Goal: Book appointment/travel/reservation

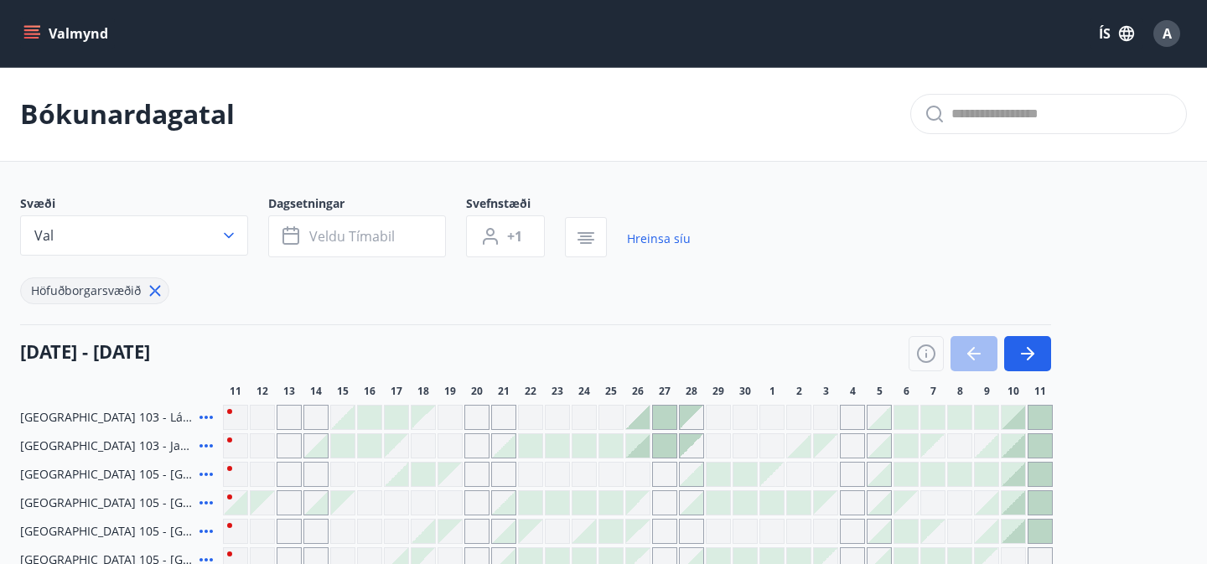
scroll to position [105, 0]
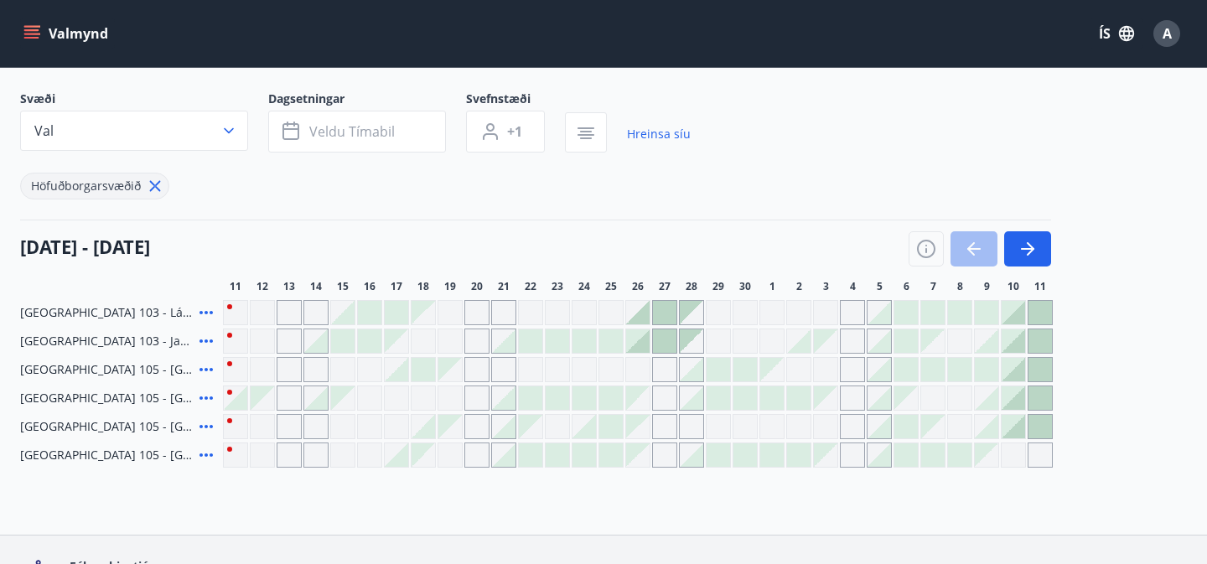
click at [351, 318] on div at bounding box center [342, 312] width 23 height 23
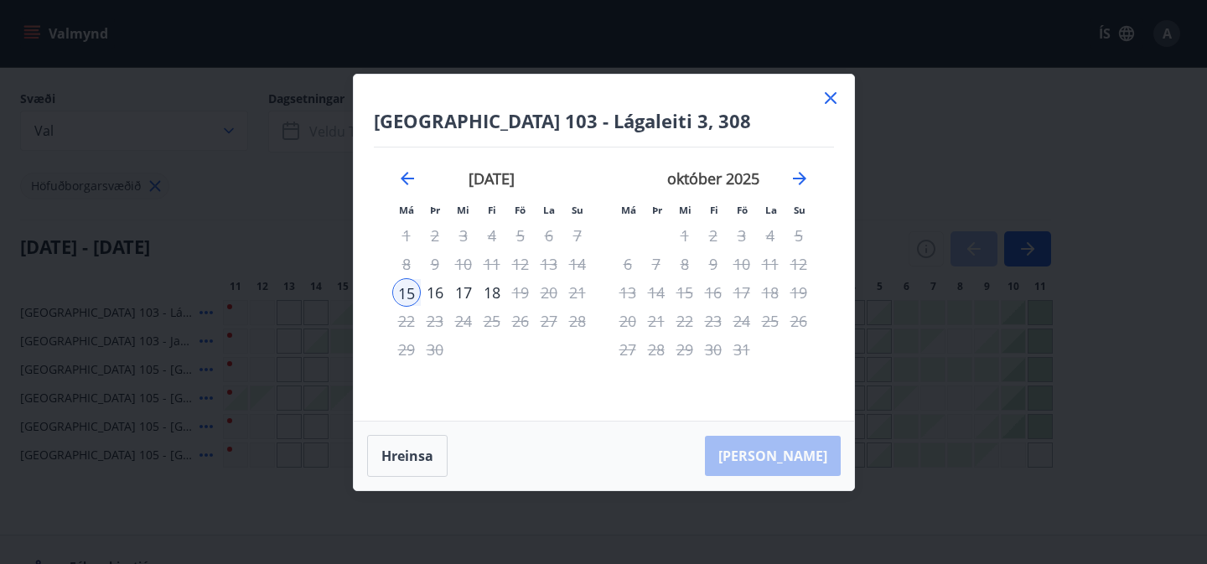
click at [437, 293] on div "16" at bounding box center [435, 292] width 29 height 29
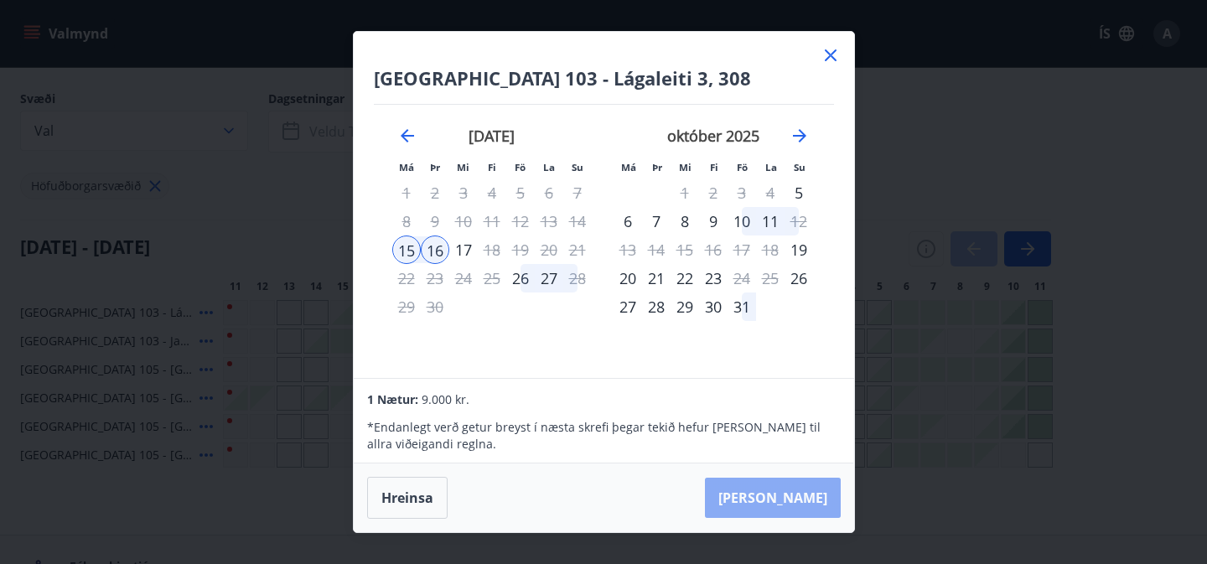
click at [830, 500] on button "[PERSON_NAME]" at bounding box center [773, 498] width 136 height 40
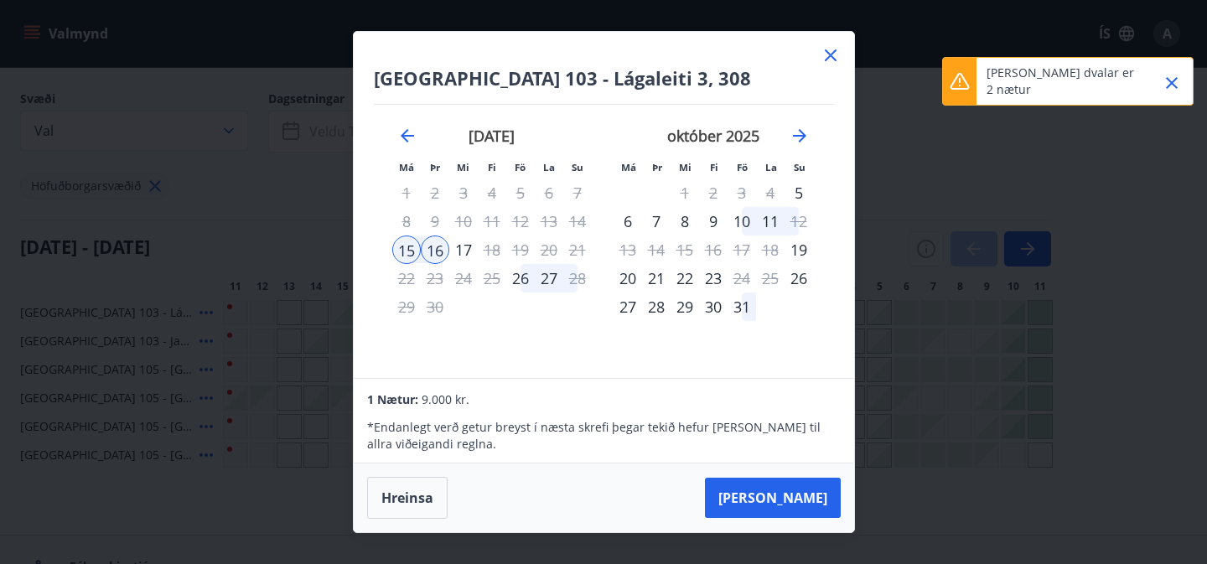
click at [465, 251] on div "17" at bounding box center [463, 250] width 29 height 29
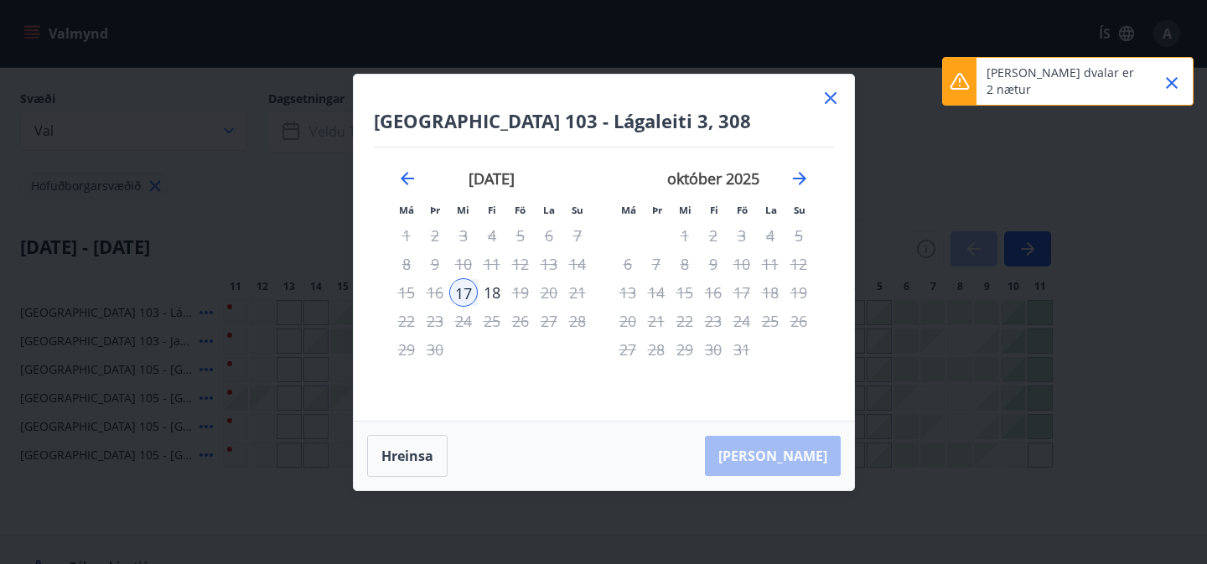
click at [831, 99] on icon at bounding box center [831, 98] width 12 height 12
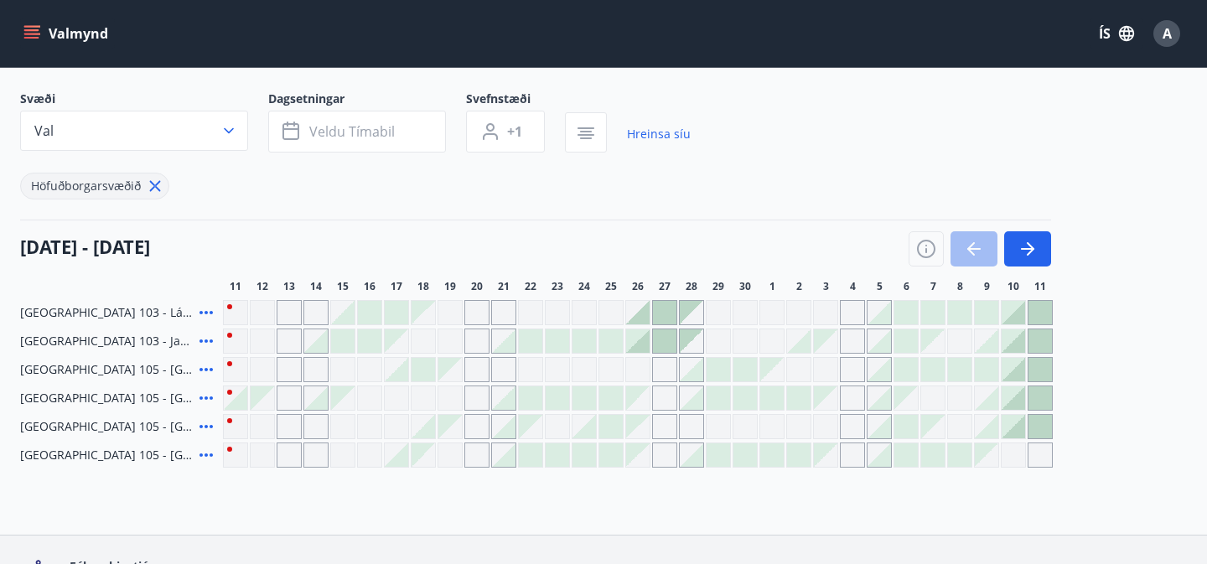
click at [348, 320] on div at bounding box center [342, 312] width 23 height 23
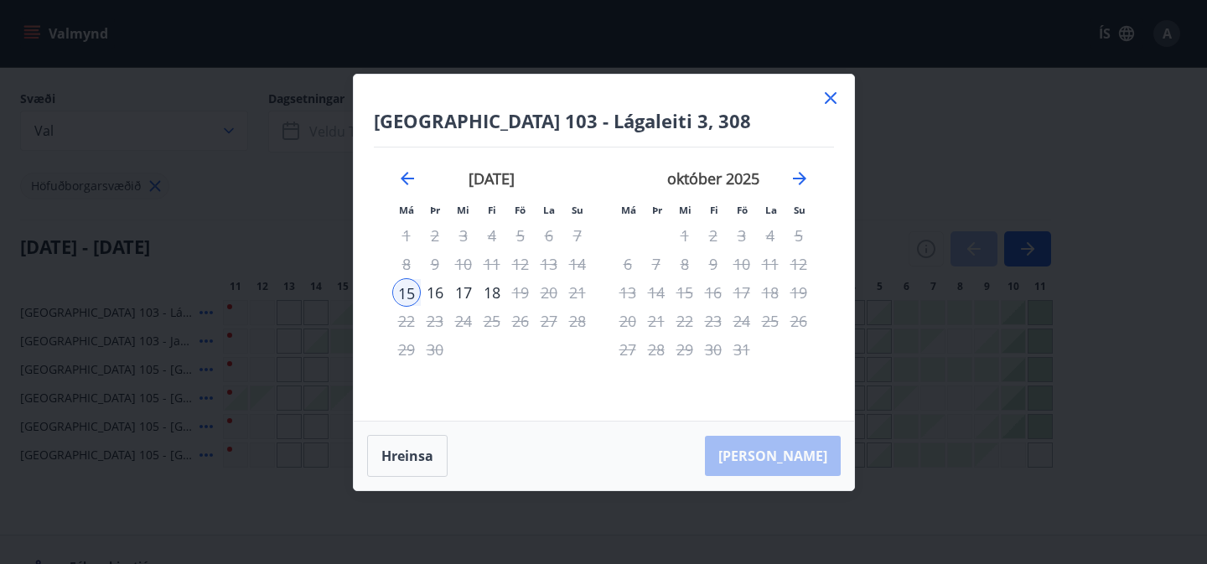
click at [464, 297] on div "17" at bounding box center [463, 292] width 29 height 29
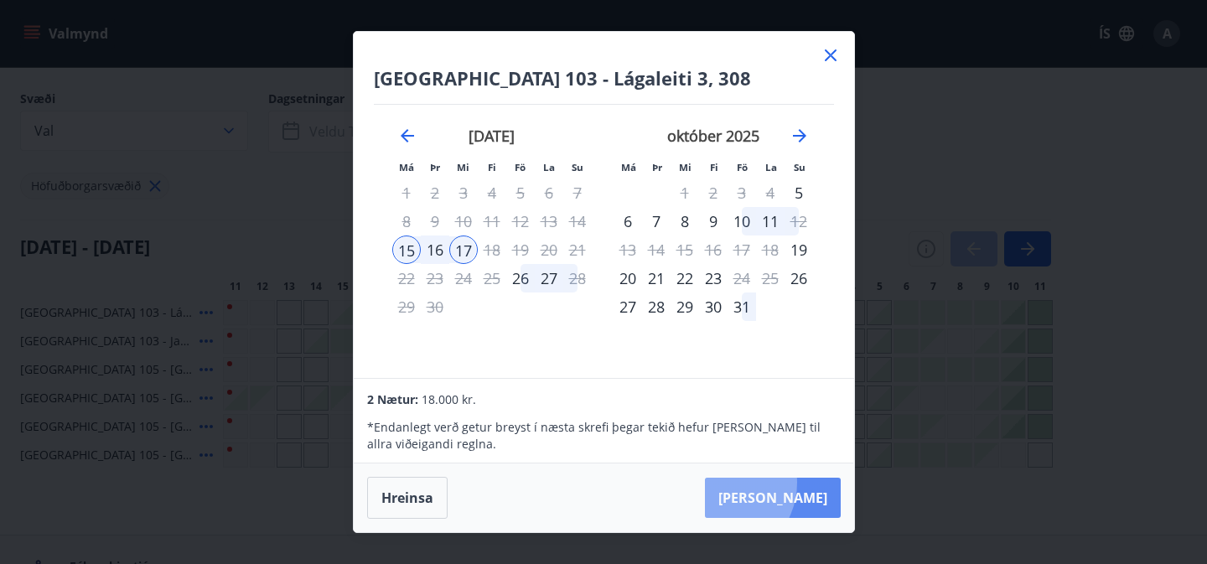
click at [769, 483] on button "[PERSON_NAME]" at bounding box center [773, 498] width 136 height 40
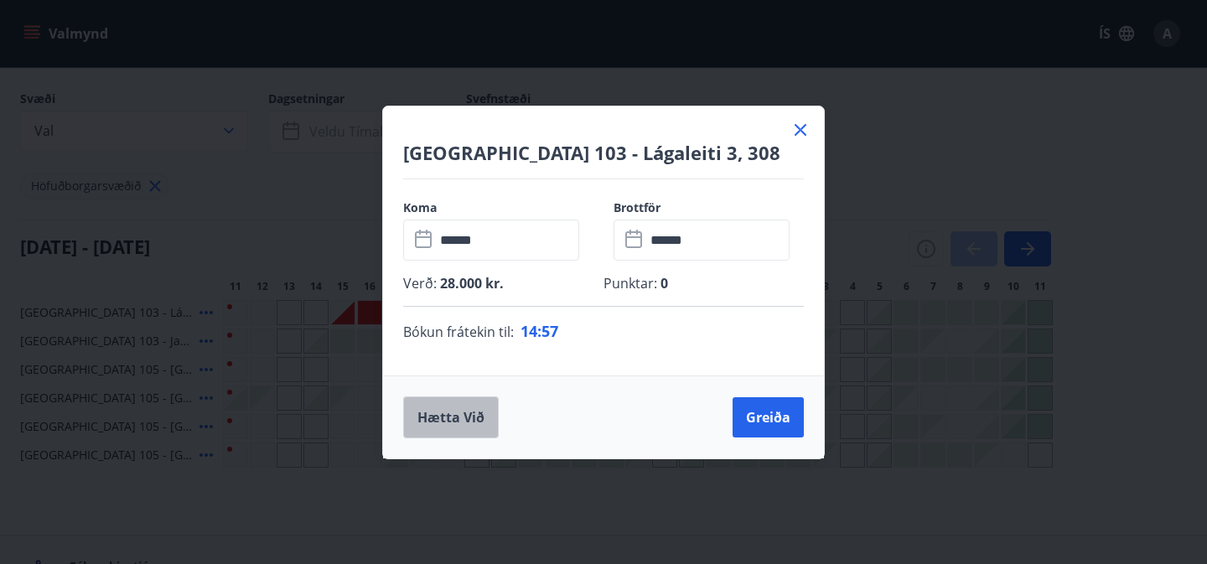
click at [486, 421] on button "Hætta við" at bounding box center [451, 418] width 96 height 42
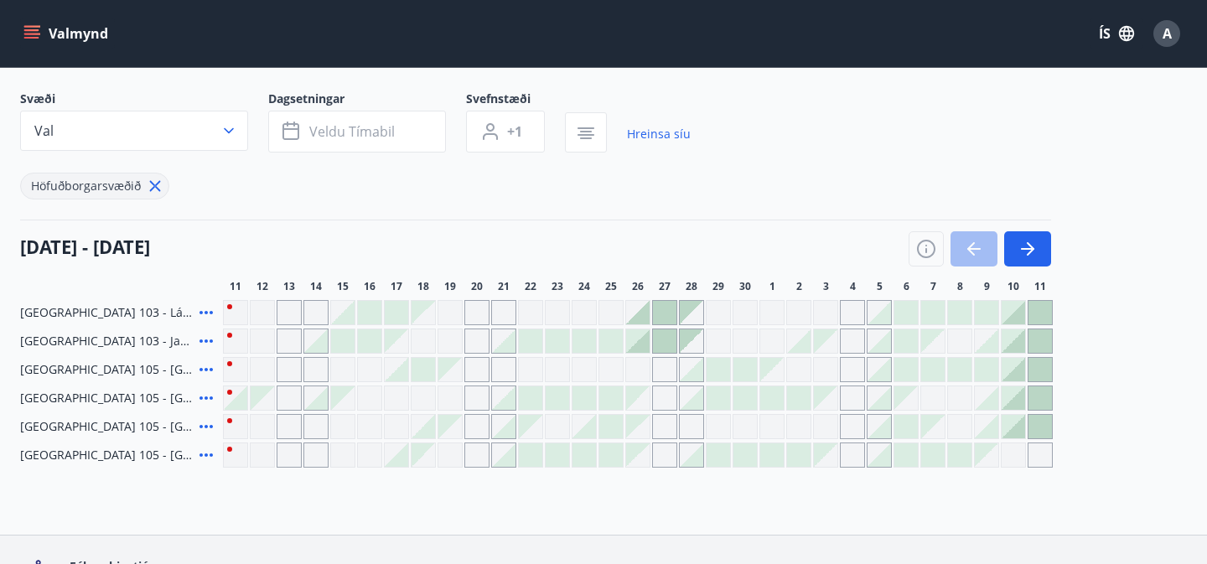
click at [209, 400] on icon at bounding box center [206, 398] width 20 height 20
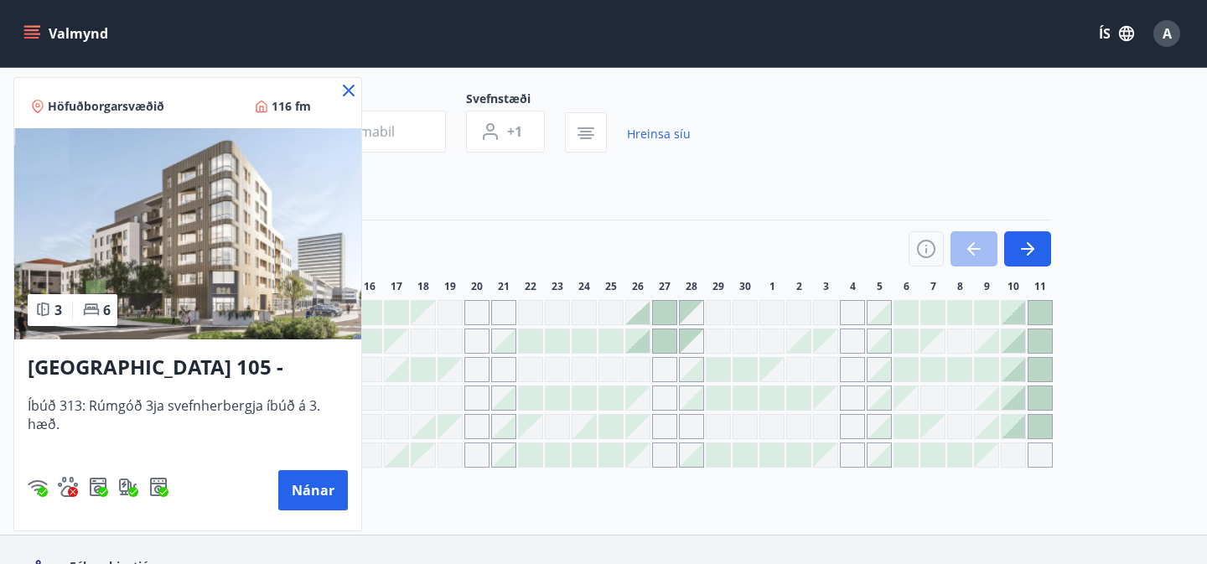
click at [413, 231] on div at bounding box center [603, 282] width 1207 height 564
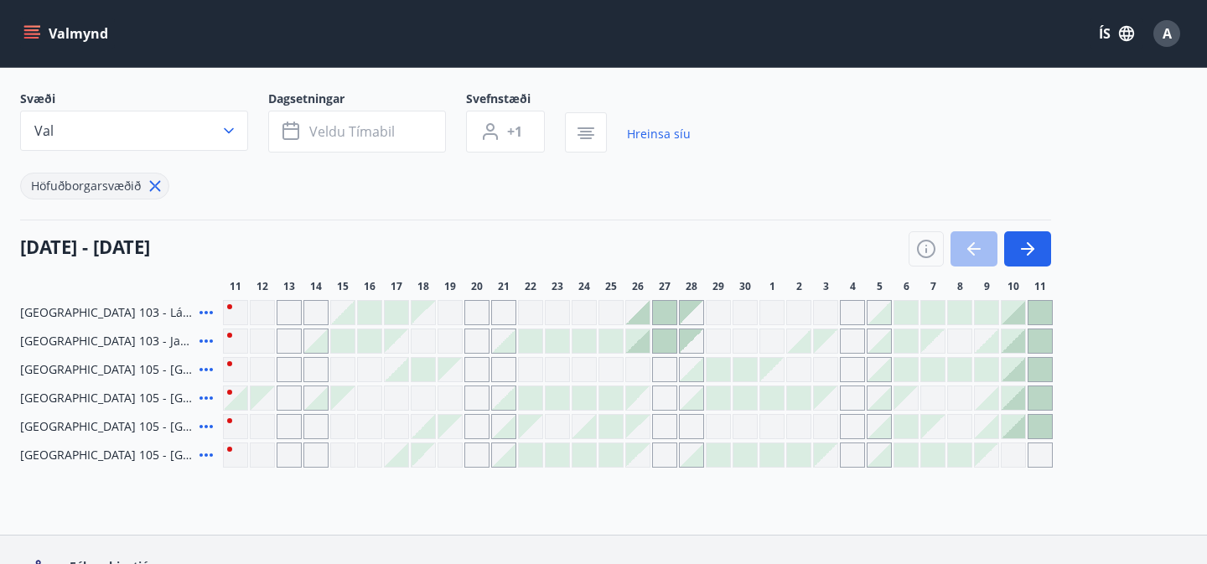
click at [354, 317] on div at bounding box center [342, 312] width 23 height 23
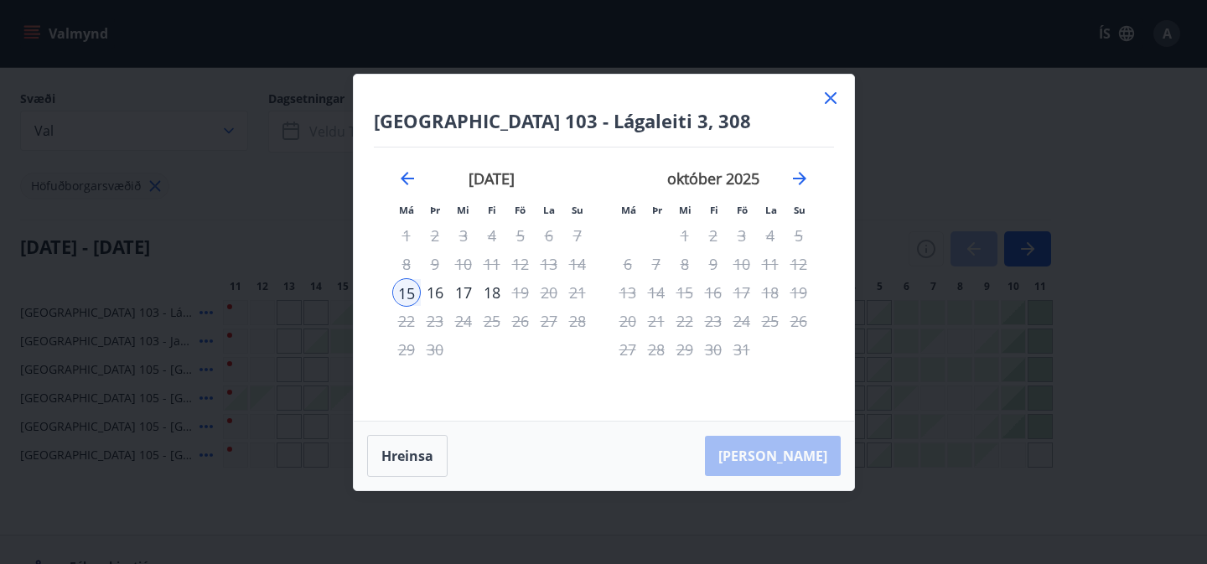
click at [434, 295] on div "16" at bounding box center [435, 292] width 29 height 29
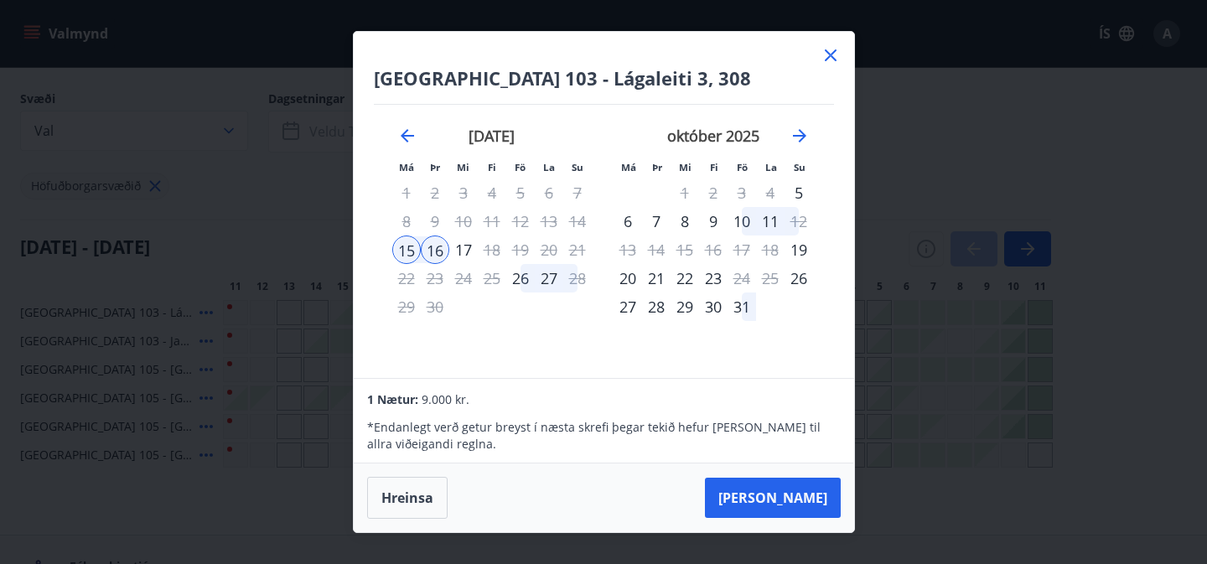
click at [405, 508] on button "Hreinsa" at bounding box center [407, 498] width 80 height 42
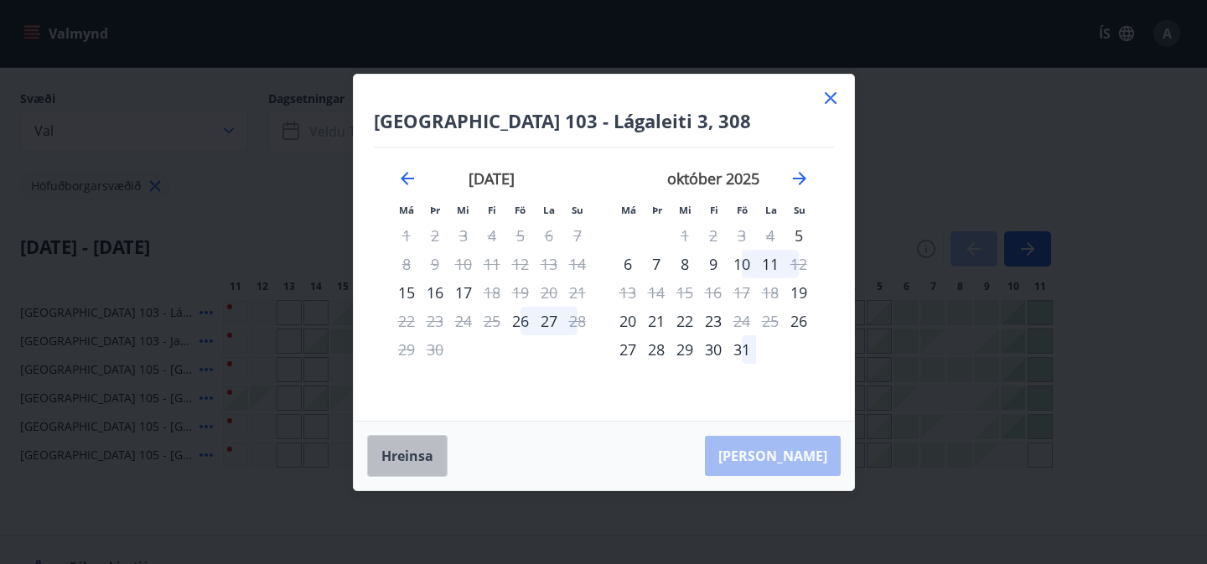
click at [403, 458] on button "Hreinsa" at bounding box center [407, 456] width 80 height 42
click at [837, 90] on icon at bounding box center [831, 98] width 20 height 20
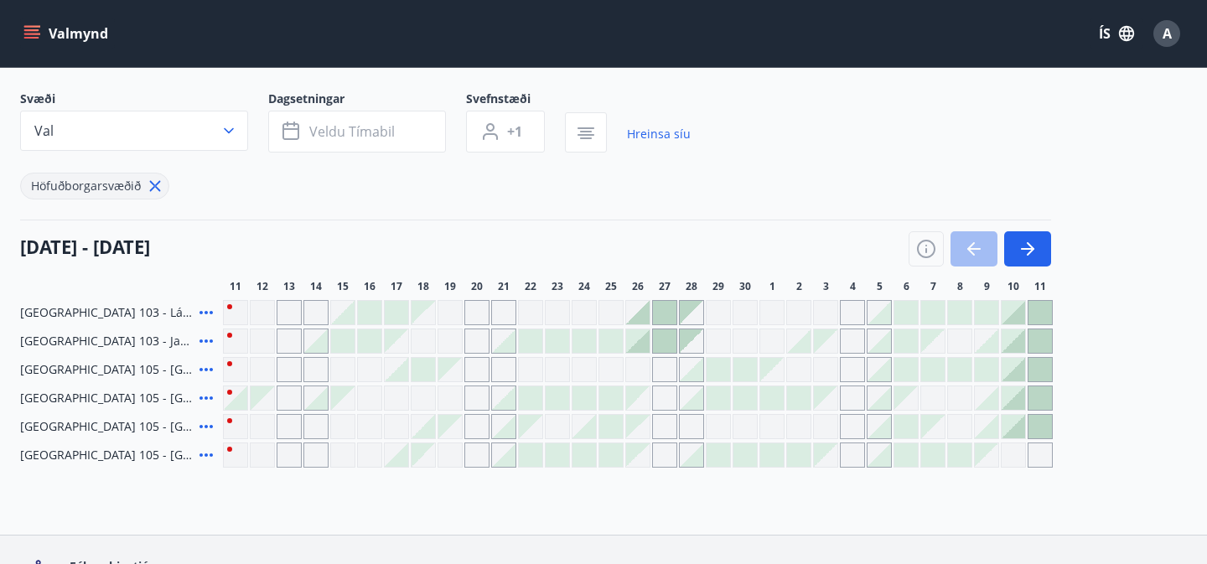
scroll to position [216, 0]
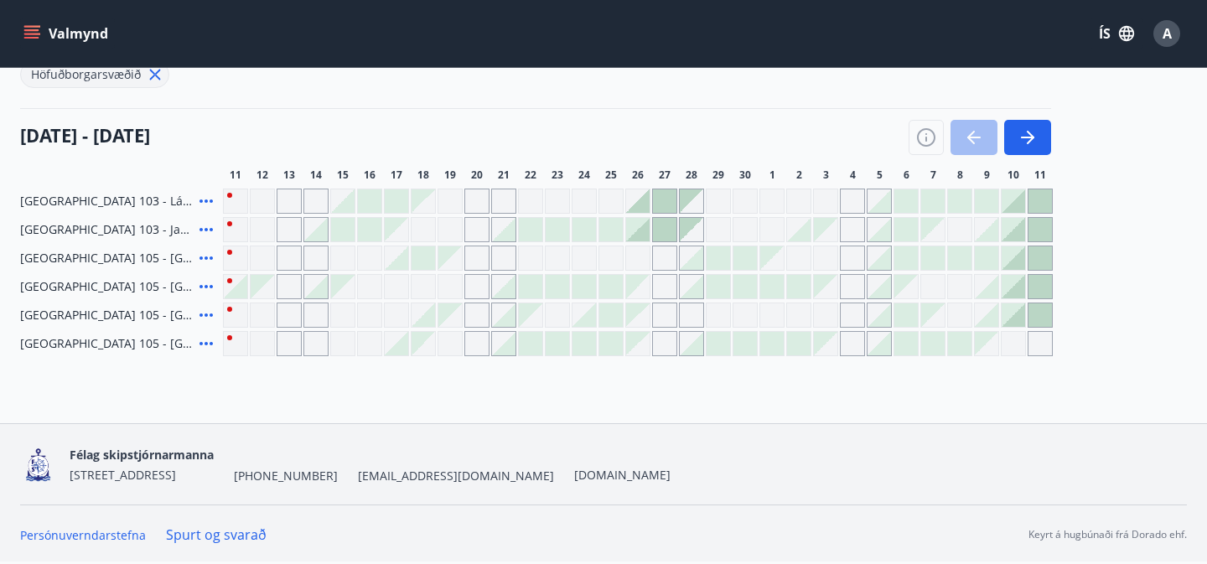
click at [209, 288] on icon at bounding box center [206, 287] width 20 height 20
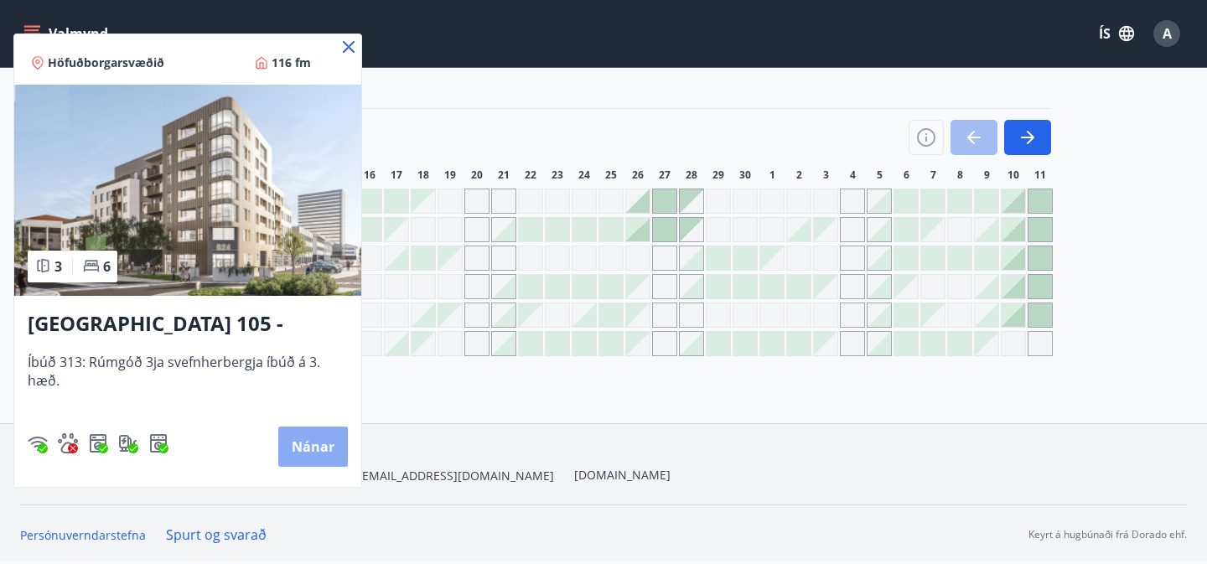
click at [323, 443] on button "Nánar" at bounding box center [313, 447] width 70 height 40
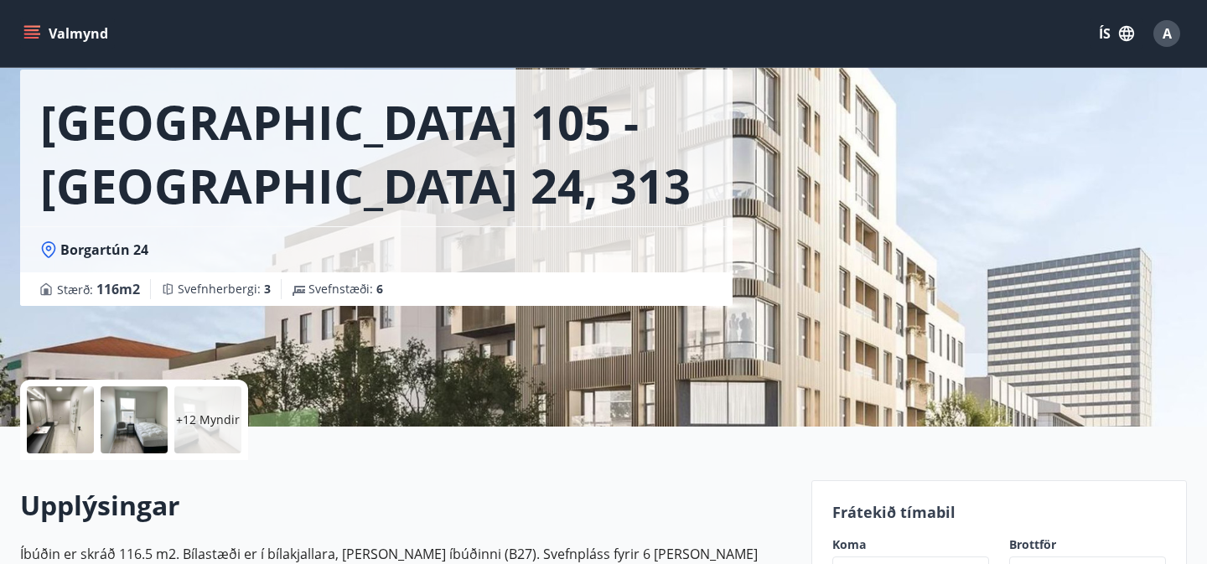
scroll to position [38, 0]
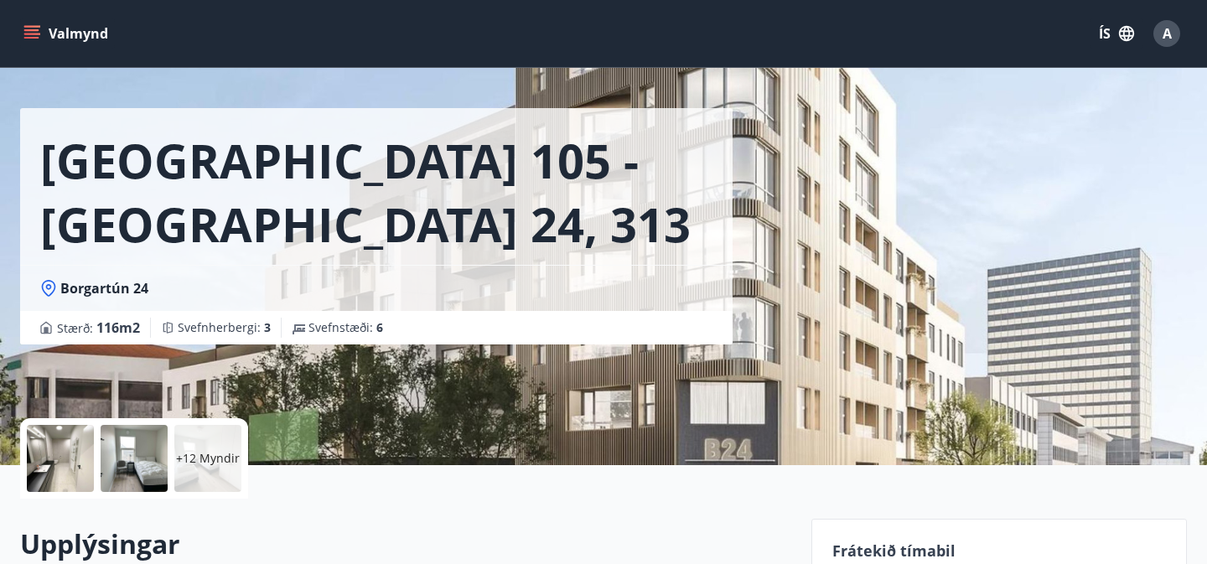
click at [193, 460] on p "+12 Myndir" at bounding box center [208, 458] width 64 height 17
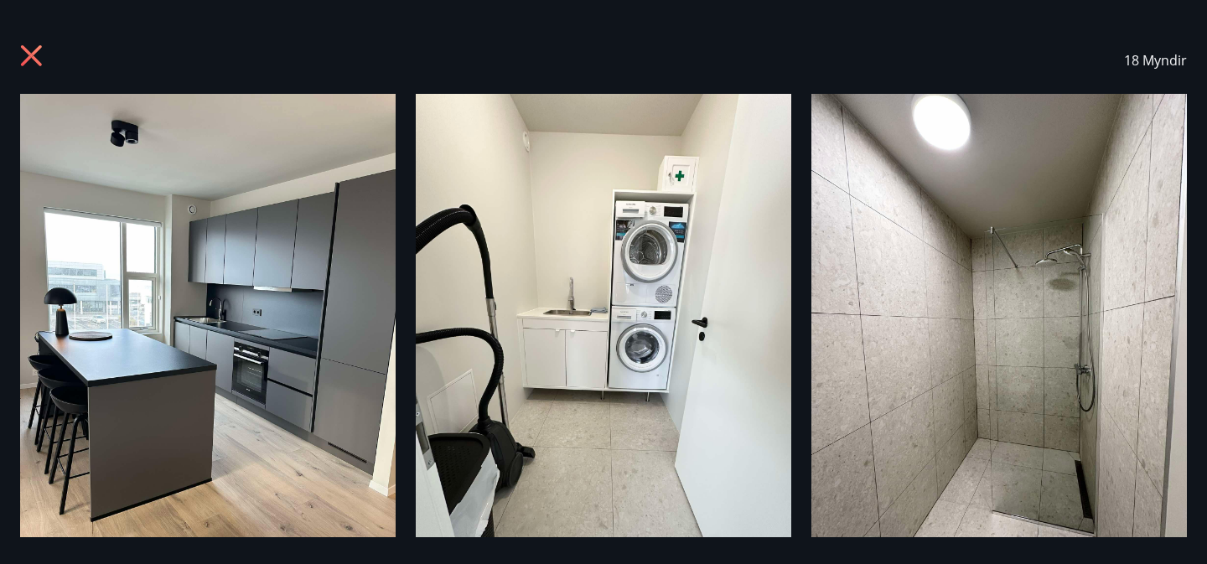
click at [36, 59] on icon at bounding box center [31, 55] width 21 height 21
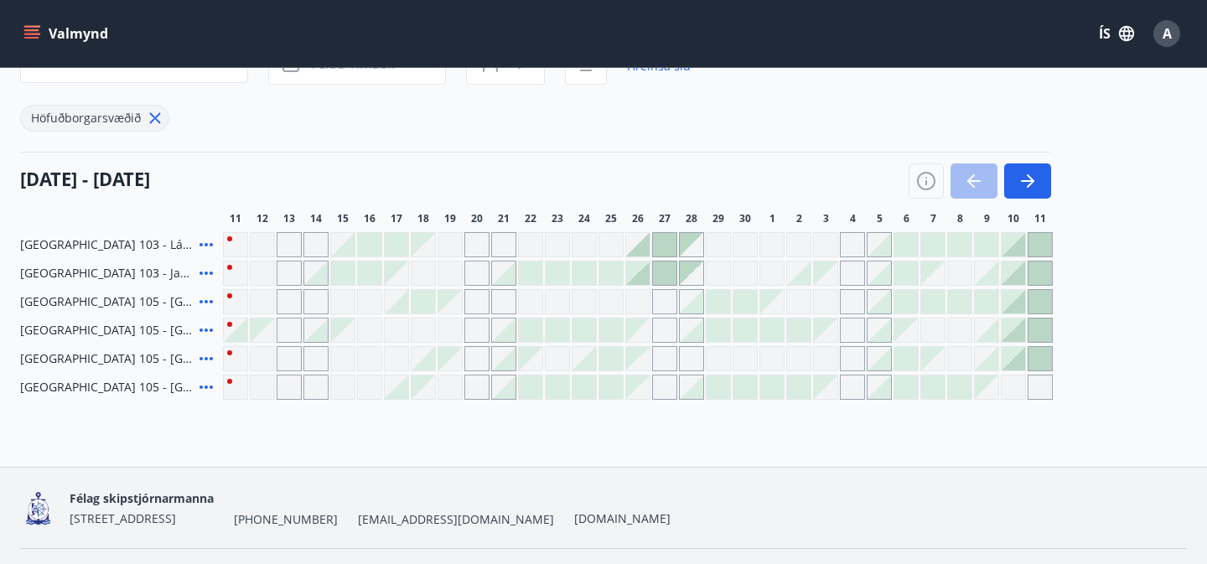
scroll to position [176, 0]
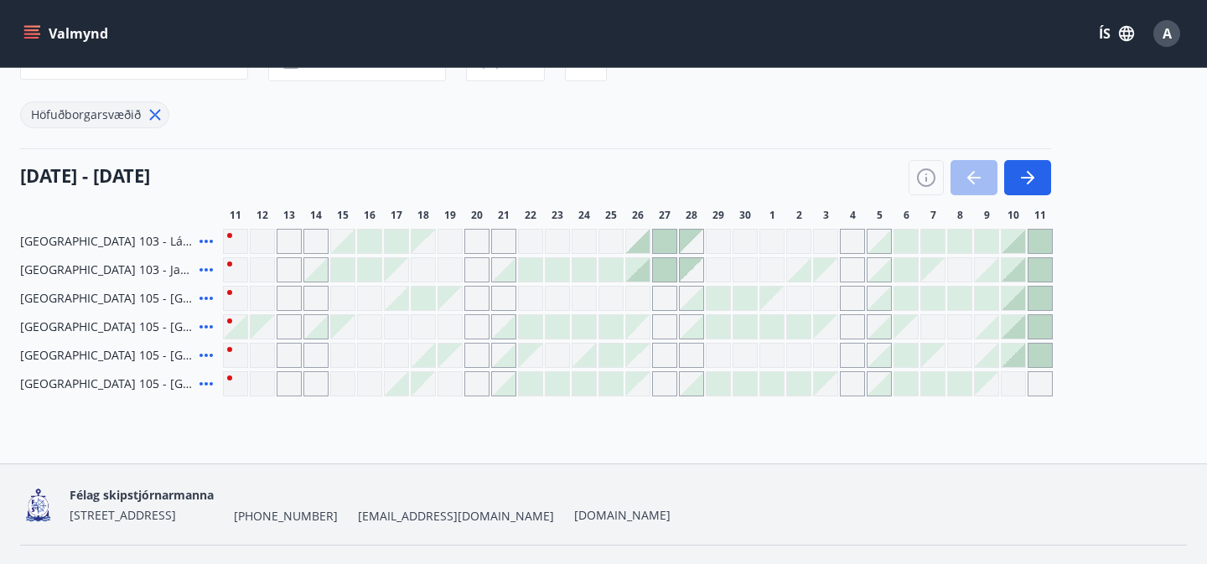
click at [200, 326] on icon at bounding box center [206, 326] width 13 height 3
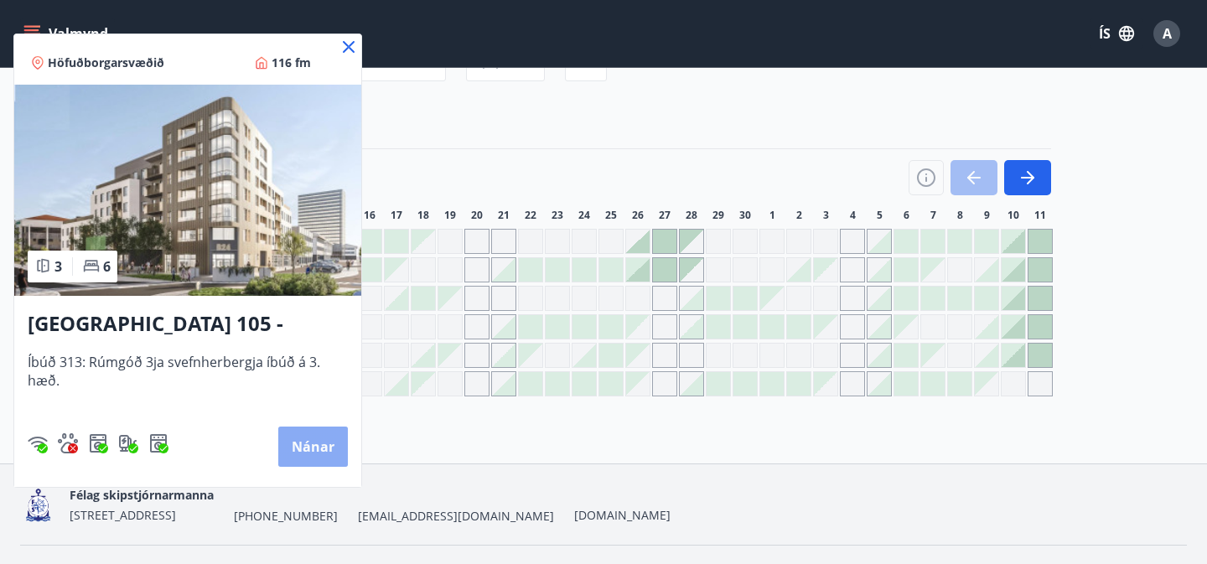
click at [304, 454] on button "Nánar" at bounding box center [313, 447] width 70 height 40
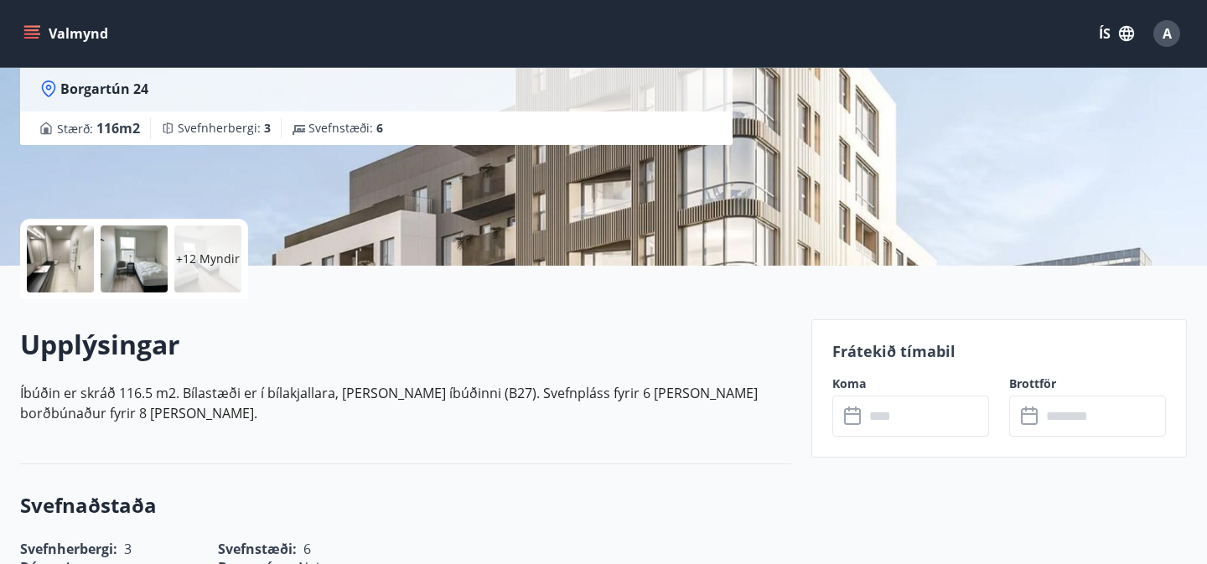
scroll to position [361, 0]
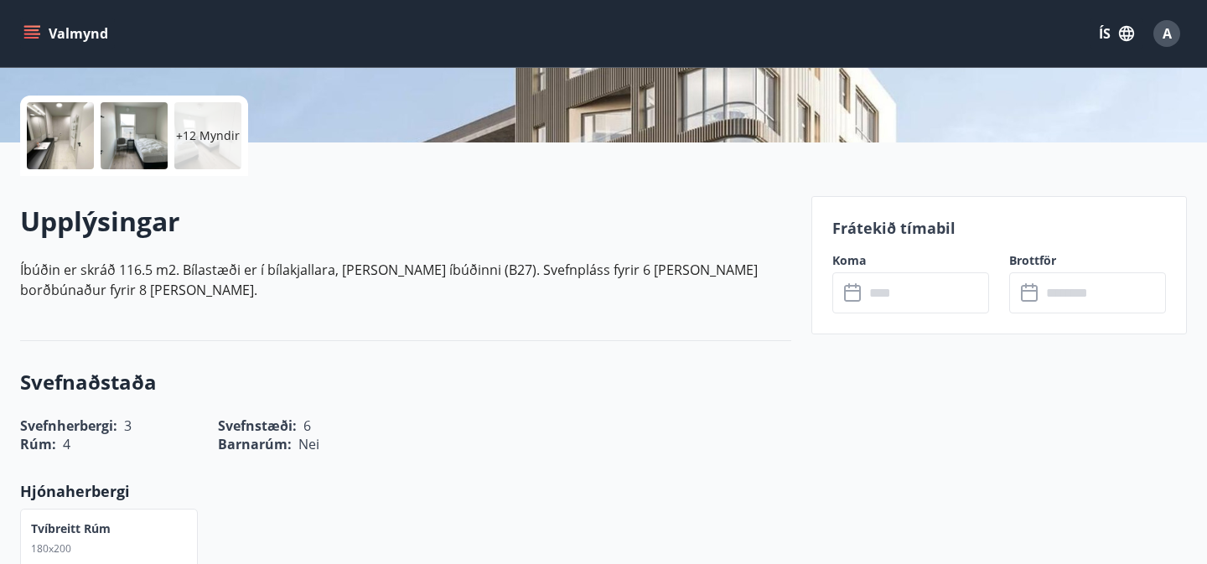
click at [881, 299] on input "text" at bounding box center [927, 293] width 125 height 41
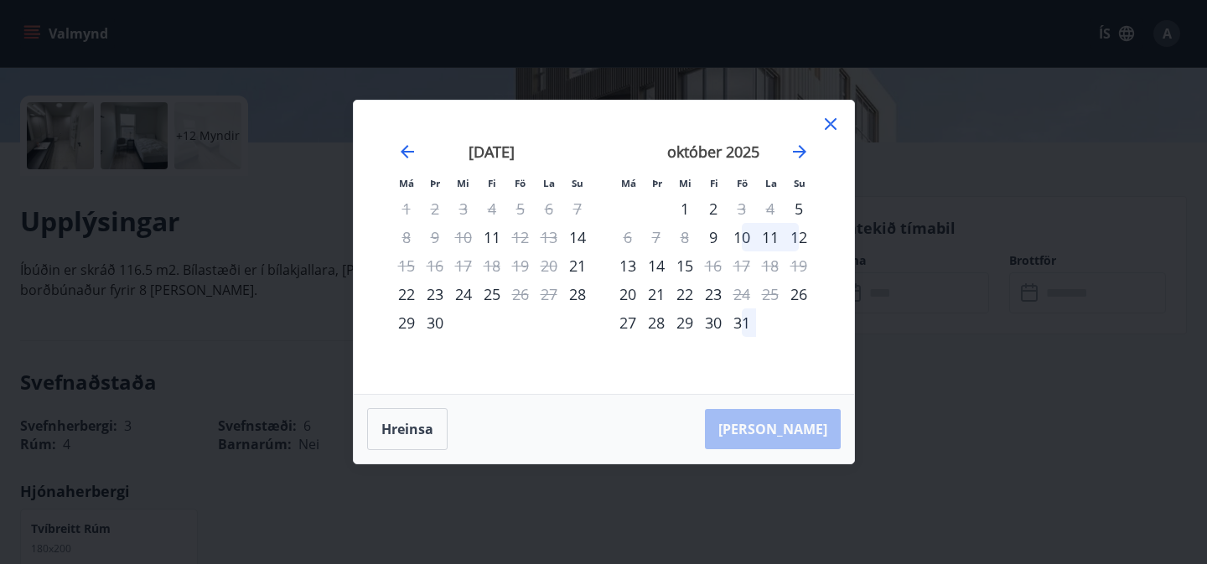
click at [548, 236] on div "13" at bounding box center [549, 237] width 29 height 29
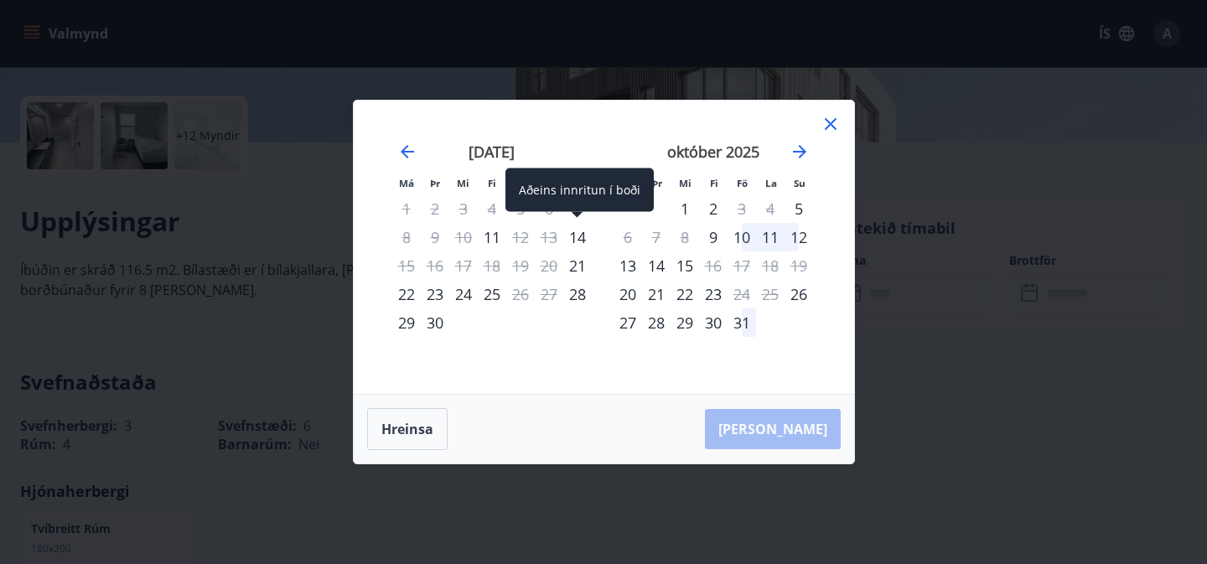
click at [576, 240] on div "14" at bounding box center [577, 237] width 29 height 29
click at [576, 238] on div "14" at bounding box center [577, 237] width 29 height 29
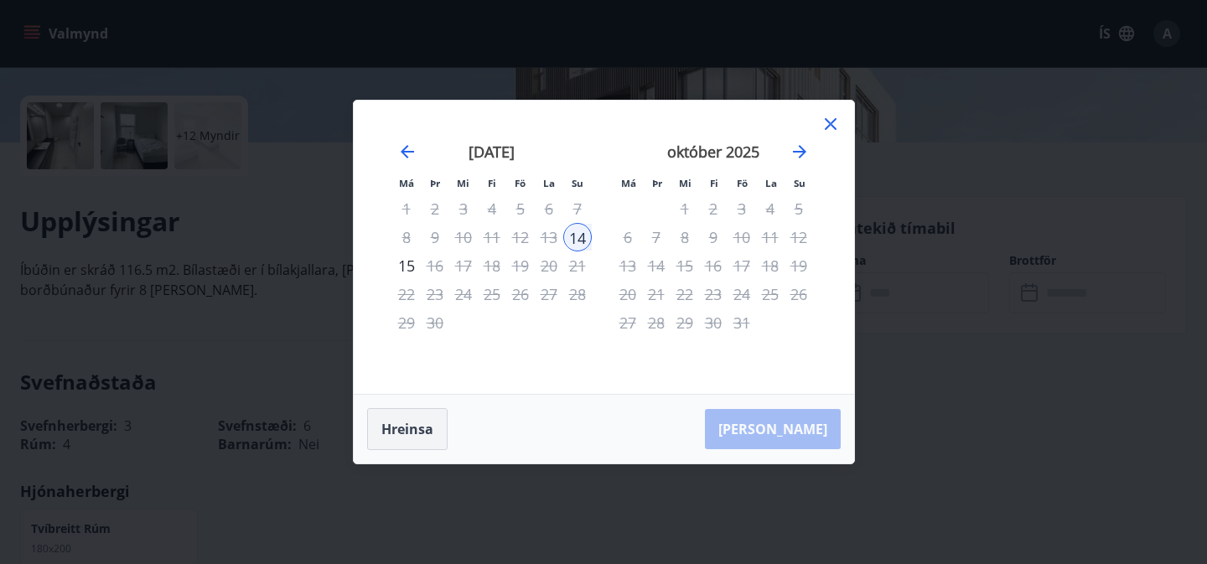
click at [400, 435] on button "Hreinsa" at bounding box center [407, 429] width 80 height 42
click at [296, 418] on div "Má Þr Mi Fi Fö La Su Má Þr Mi Fi Fö La Su [DATE] 1 2 3 4 5 6 7 8 9 10 11 12 13 …" at bounding box center [603, 282] width 1207 height 564
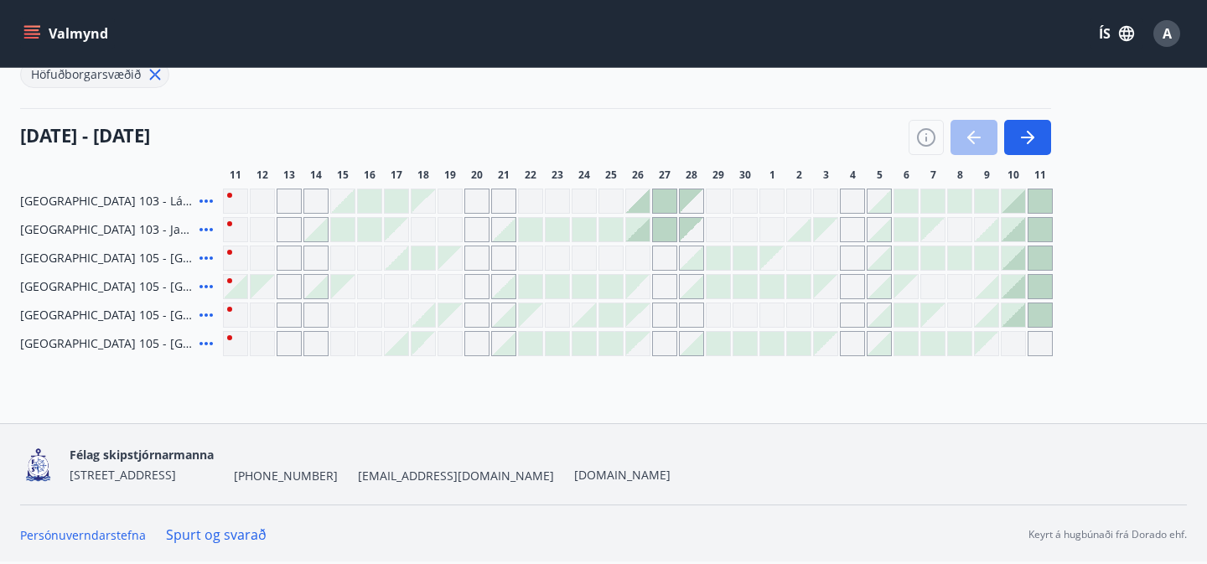
scroll to position [118, 0]
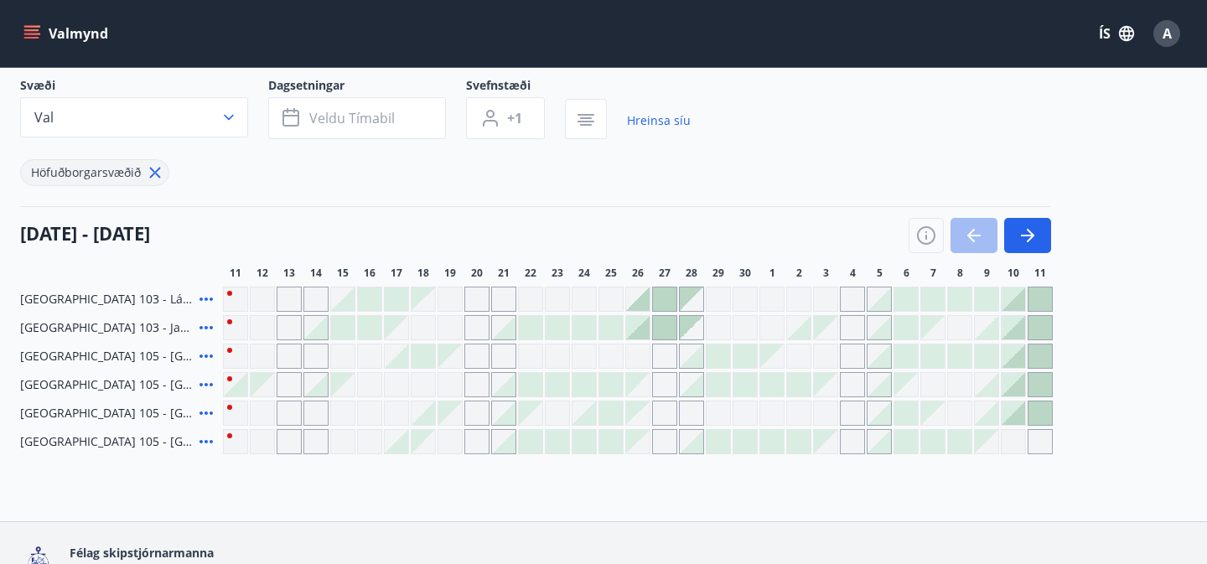
click at [154, 171] on icon at bounding box center [155, 173] width 11 height 11
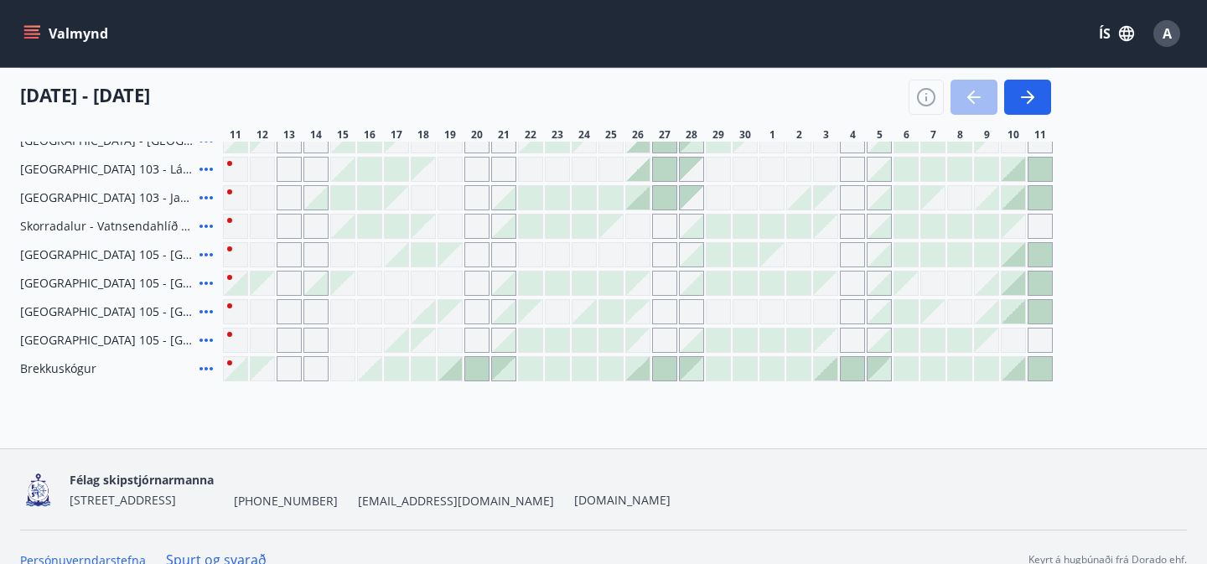
scroll to position [506, 0]
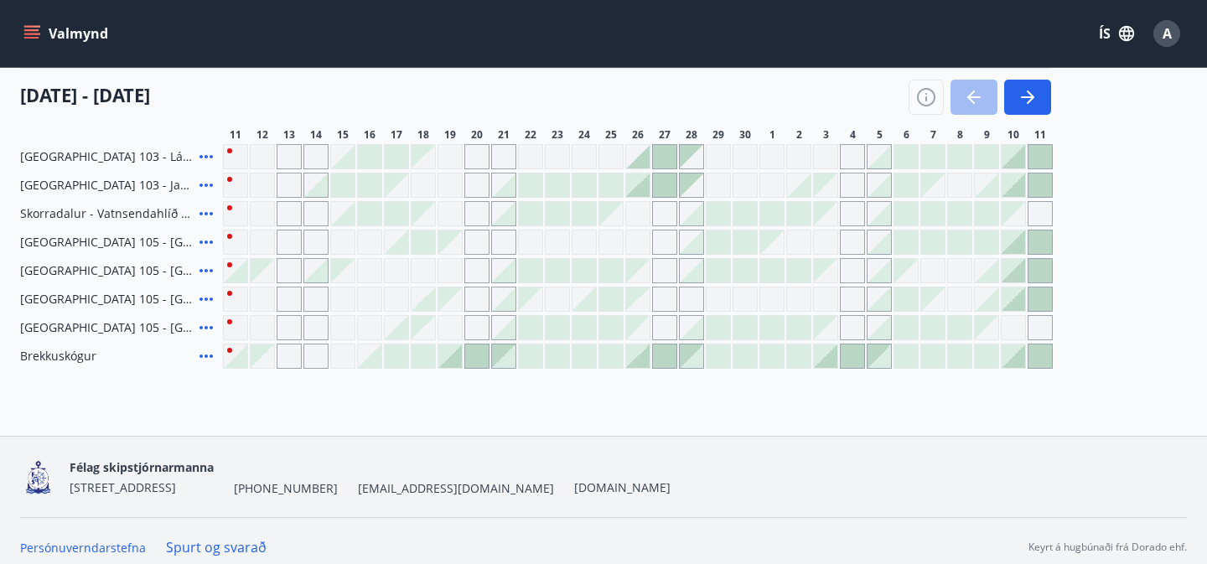
click at [208, 270] on icon at bounding box center [206, 271] width 20 height 20
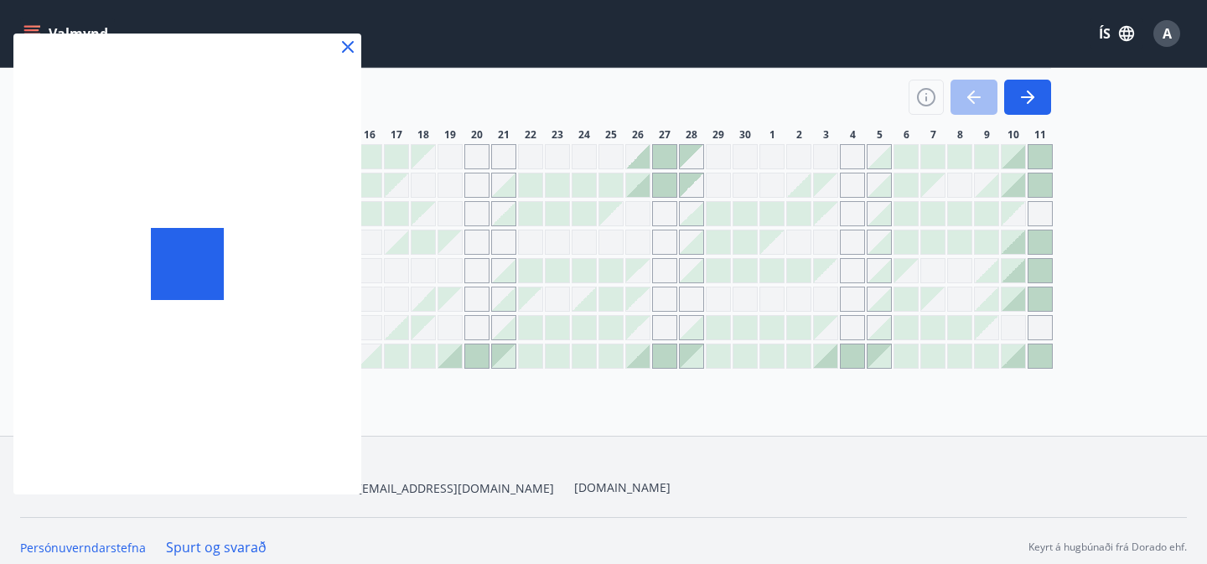
click at [425, 417] on div at bounding box center [603, 282] width 1207 height 564
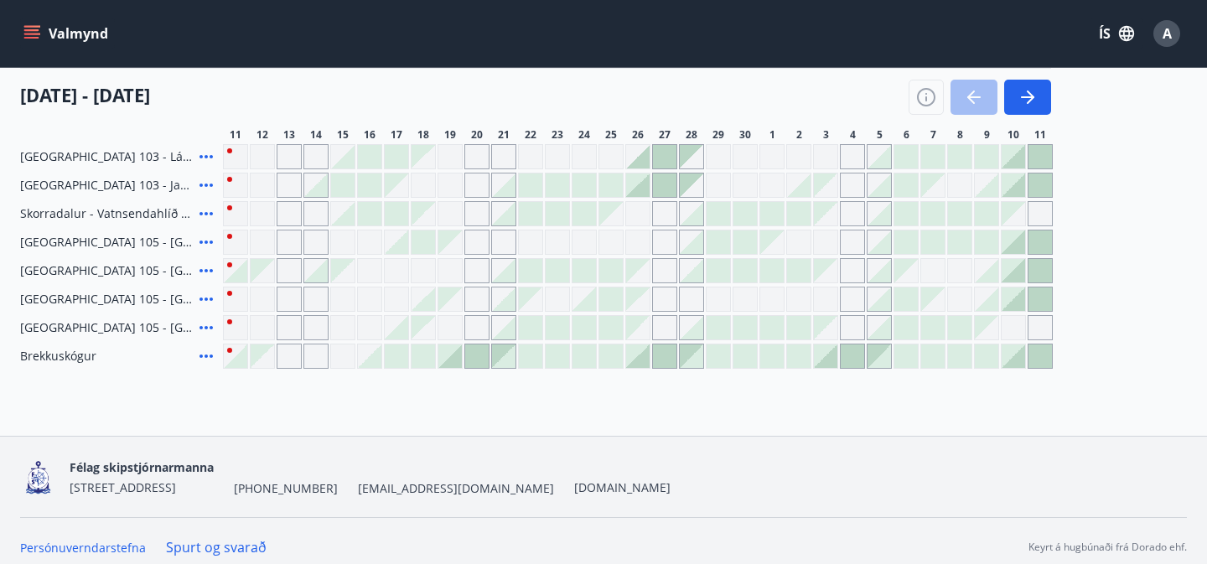
click at [349, 49] on div "Valmynd ÍS A" at bounding box center [603, 33] width 1167 height 40
